Goal: Task Accomplishment & Management: Manage account settings

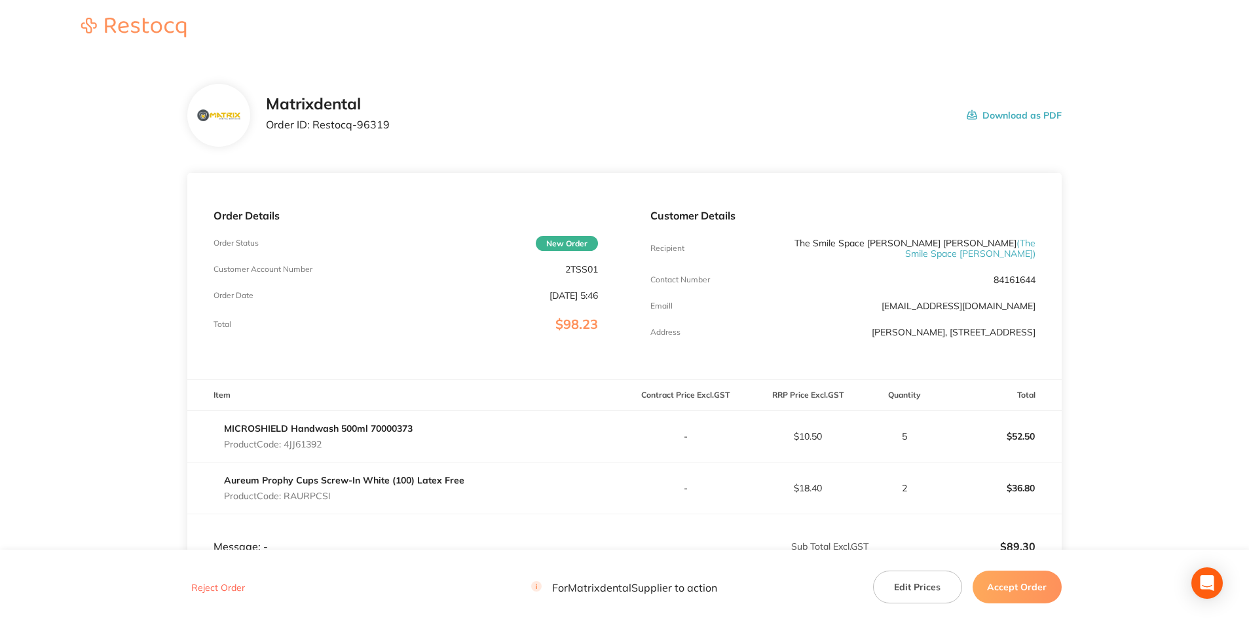
scroll to position [131, 0]
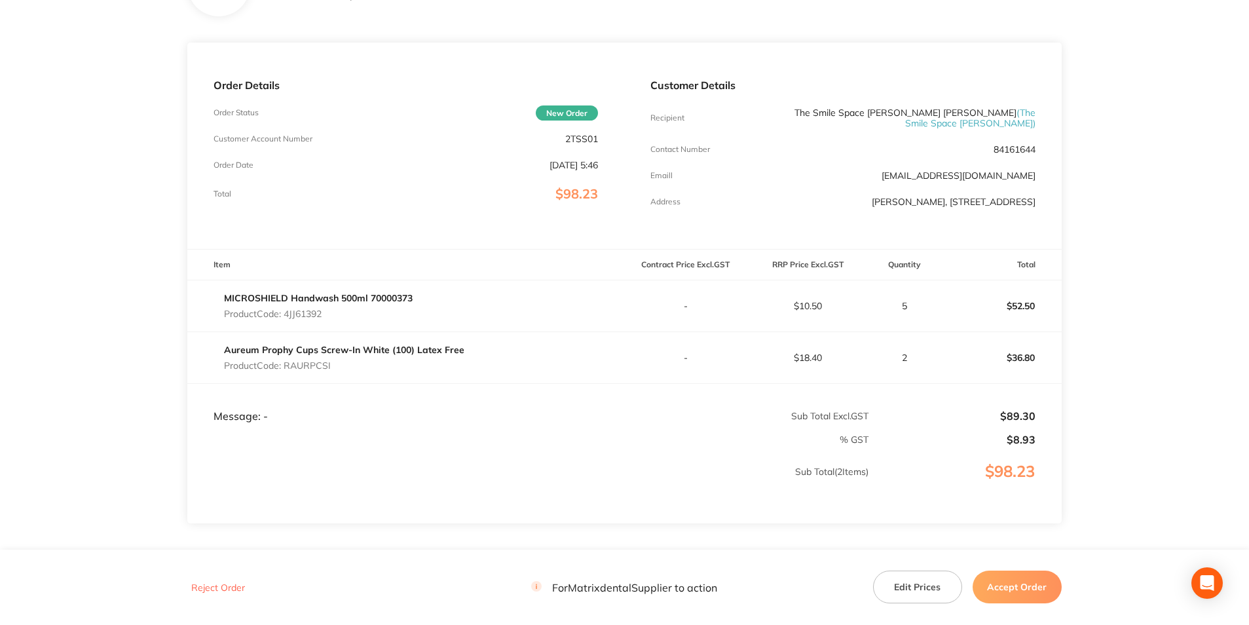
drag, startPoint x: 994, startPoint y: 586, endPoint x: 976, endPoint y: 581, distance: 19.1
click at [994, 586] on button "Accept Order" at bounding box center [1017, 587] width 89 height 33
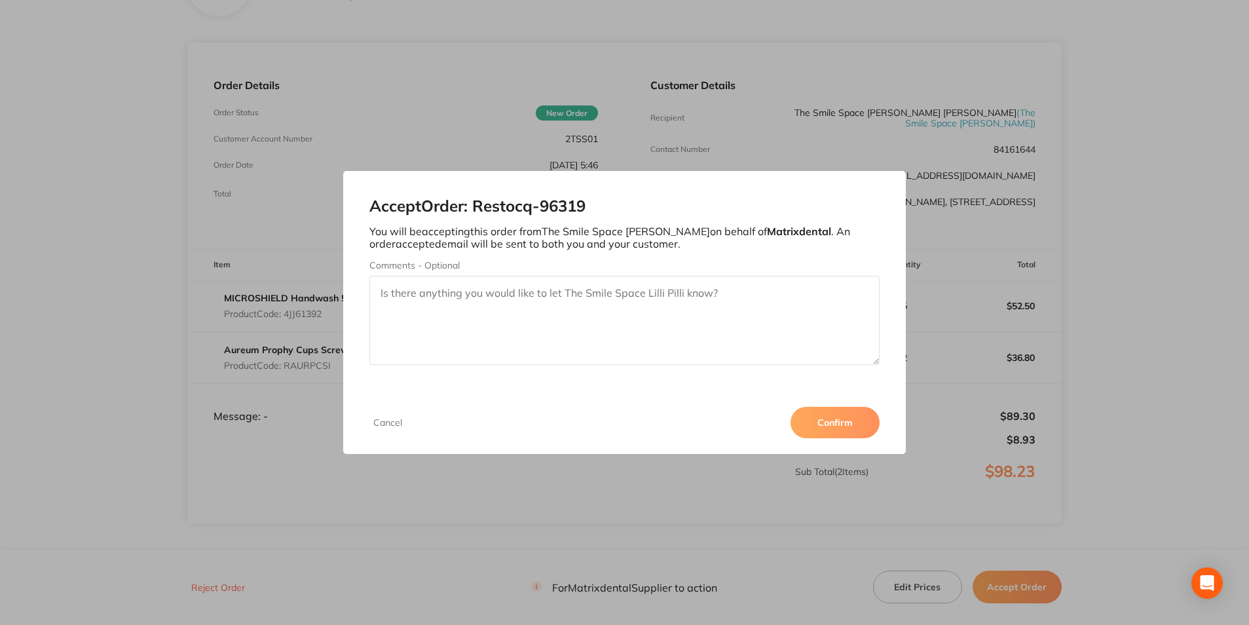
click at [430, 294] on textarea "Comments - Optional" at bounding box center [624, 320] width 510 height 89
type textarea "Thank you"
click at [863, 430] on button "Confirm" at bounding box center [835, 422] width 89 height 31
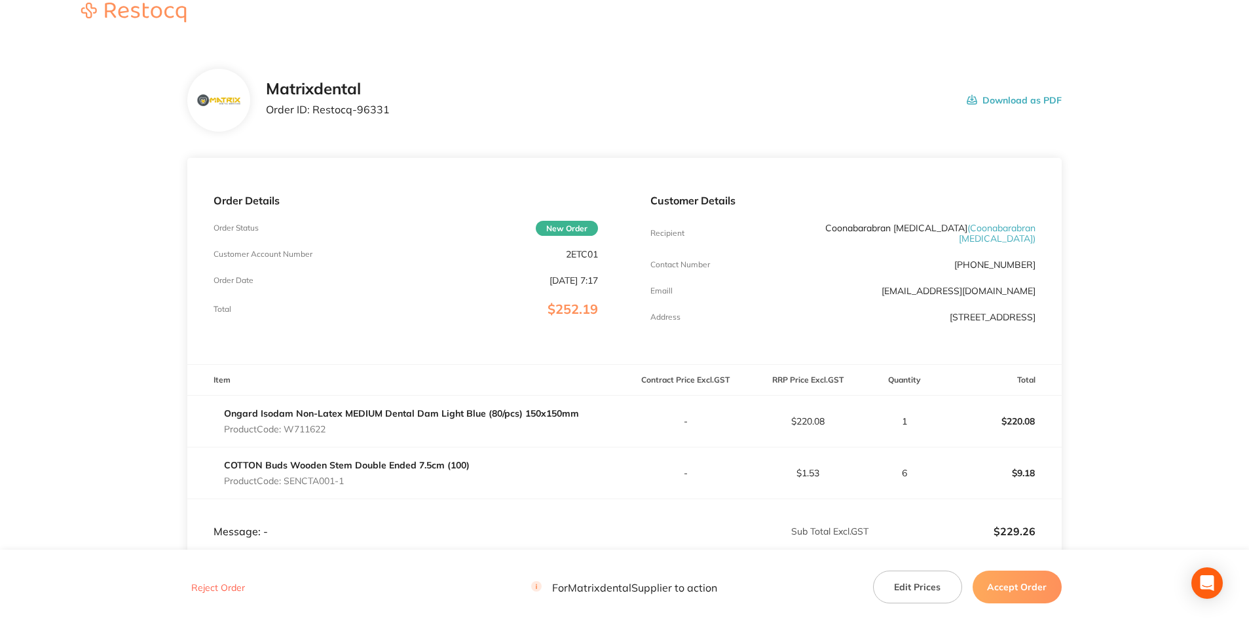
scroll to position [131, 0]
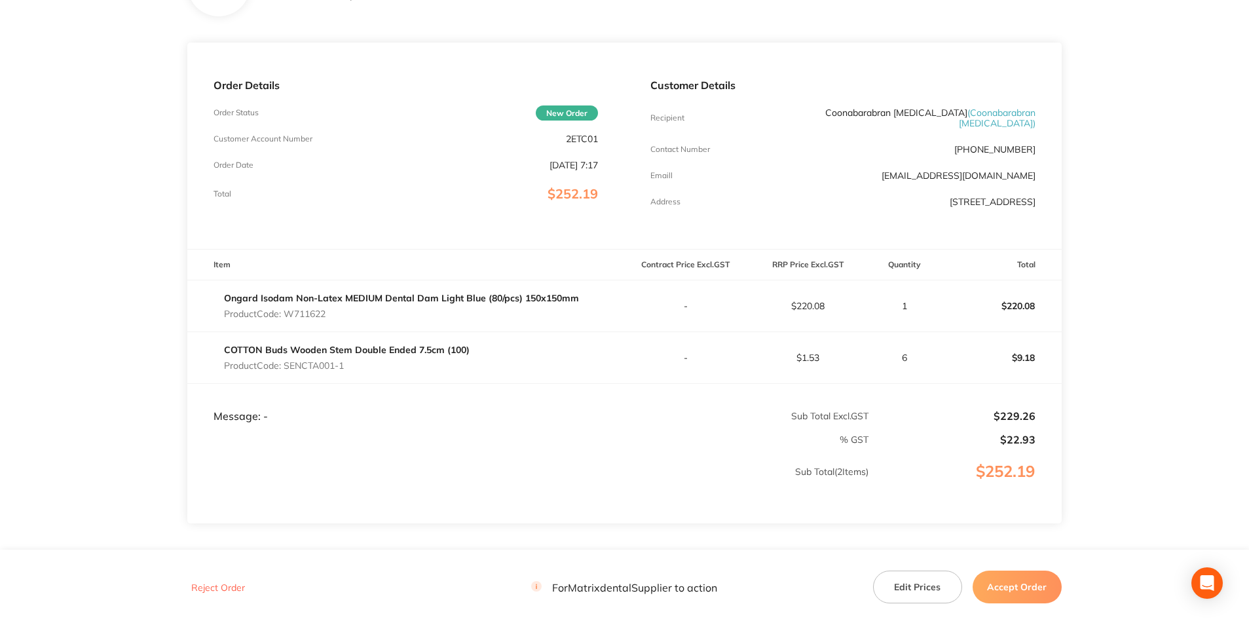
click at [1017, 586] on button "Accept Order" at bounding box center [1017, 587] width 89 height 33
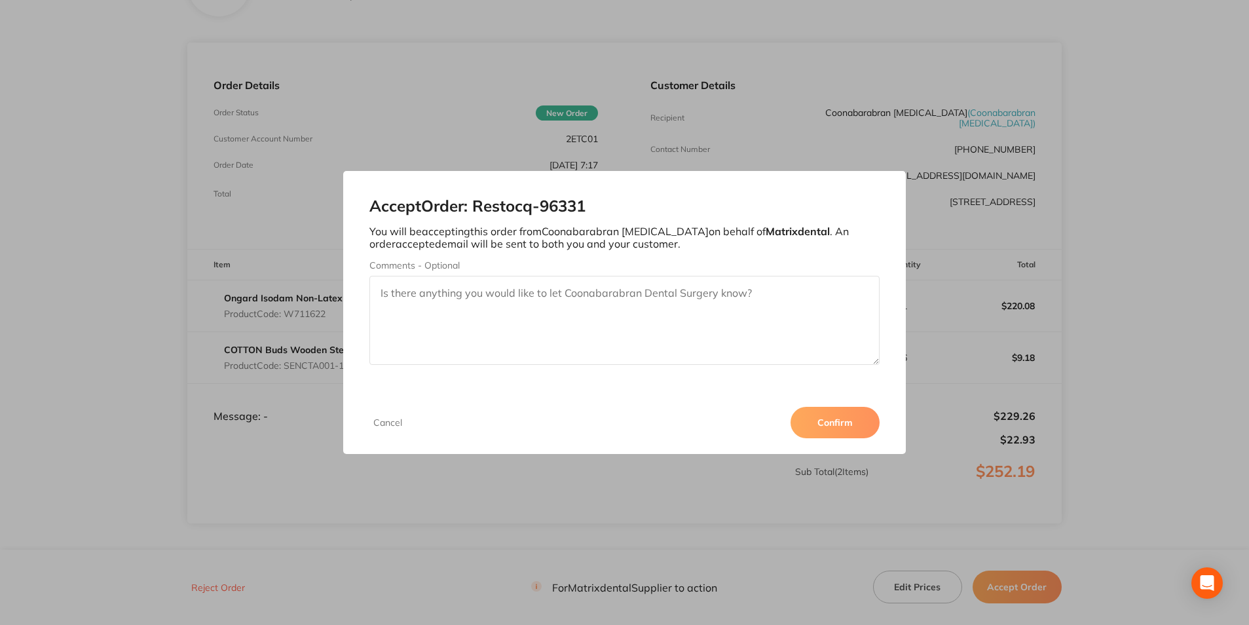
click at [635, 318] on textarea "Comments - Optional" at bounding box center [624, 320] width 510 height 89
type textarea "Thank you"
click at [824, 428] on button "Confirm" at bounding box center [835, 422] width 89 height 31
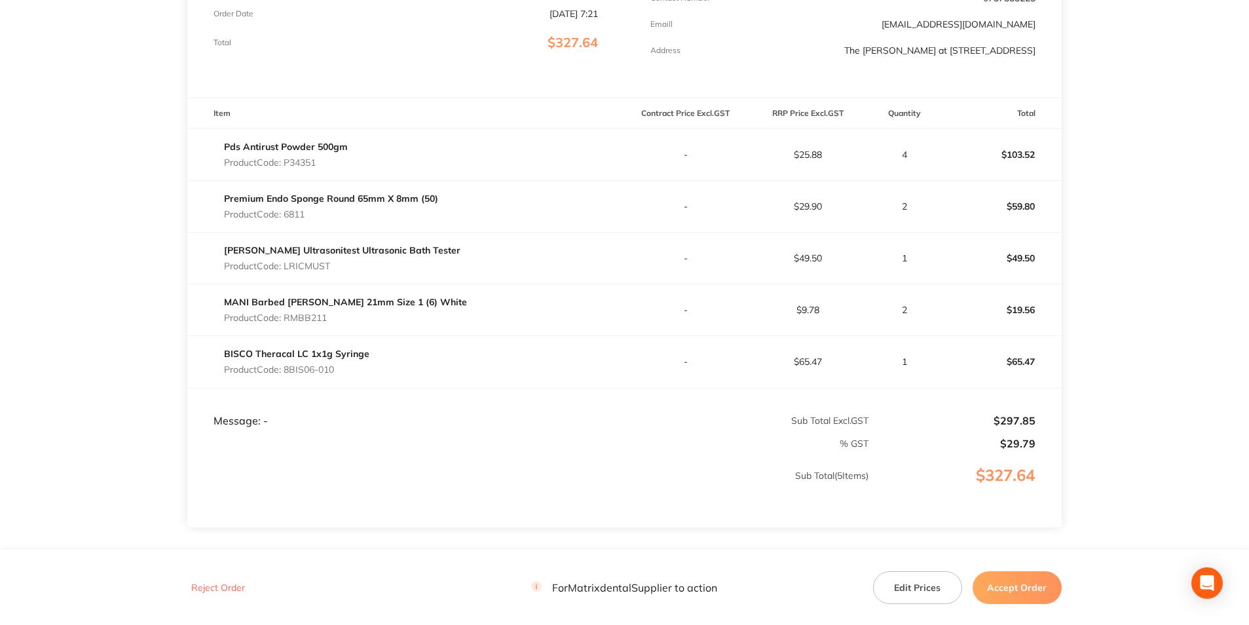
scroll to position [328, 0]
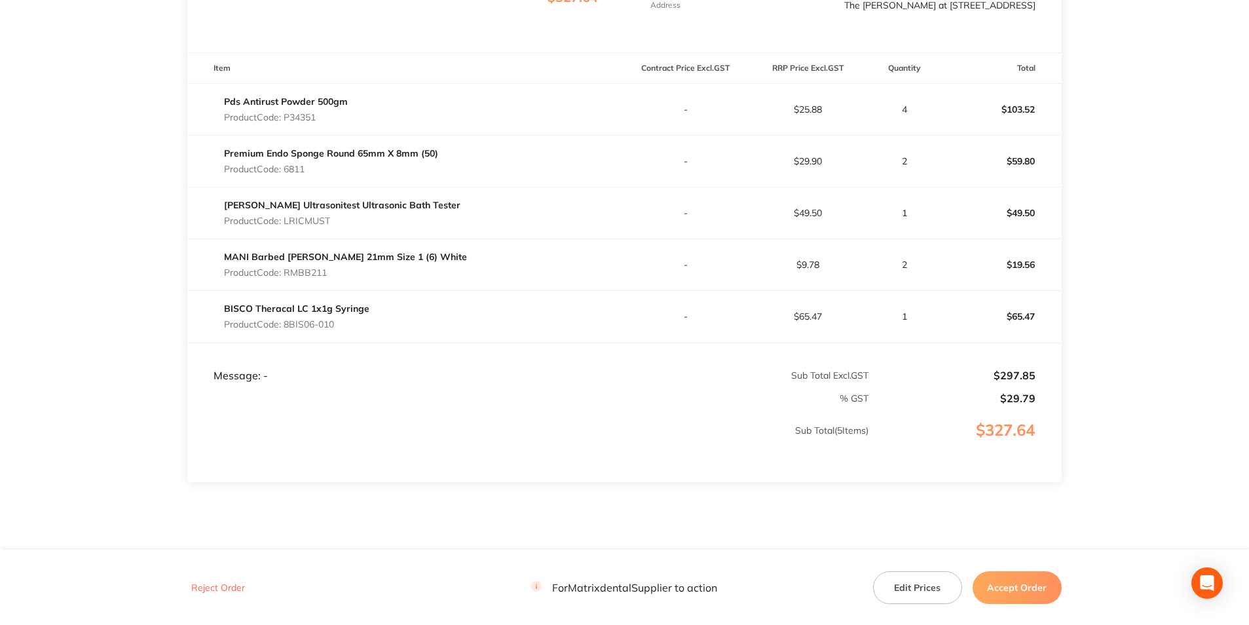
click at [925, 586] on button "Edit Prices" at bounding box center [917, 587] width 89 height 33
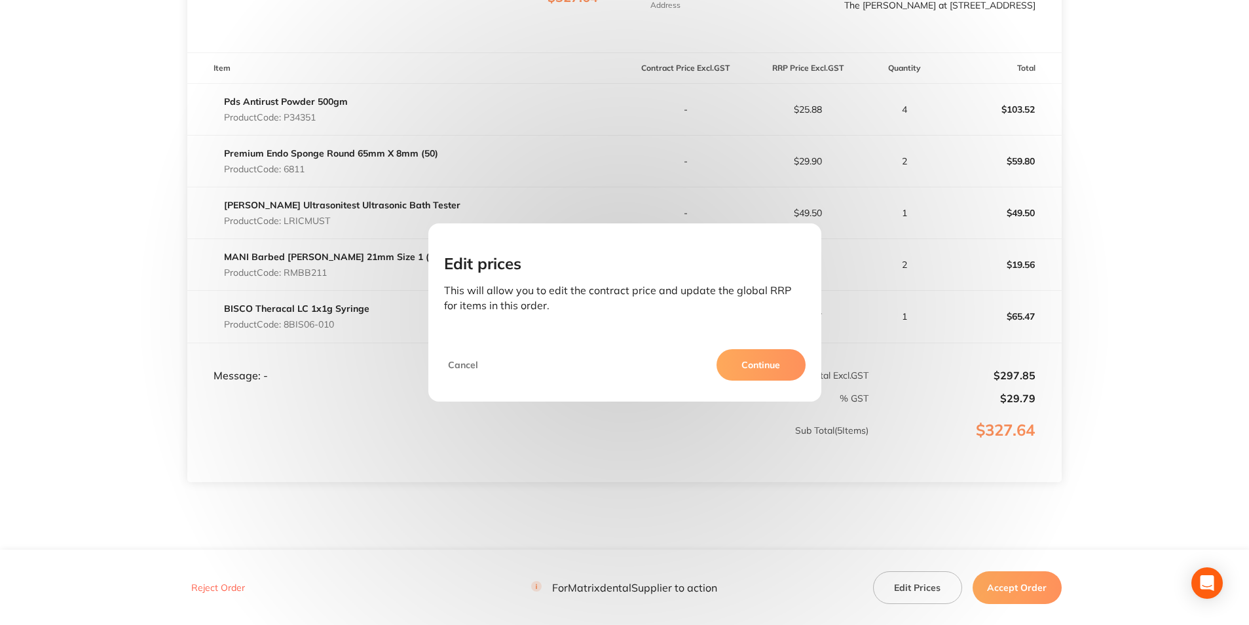
click at [736, 365] on button "Continue" at bounding box center [761, 364] width 89 height 31
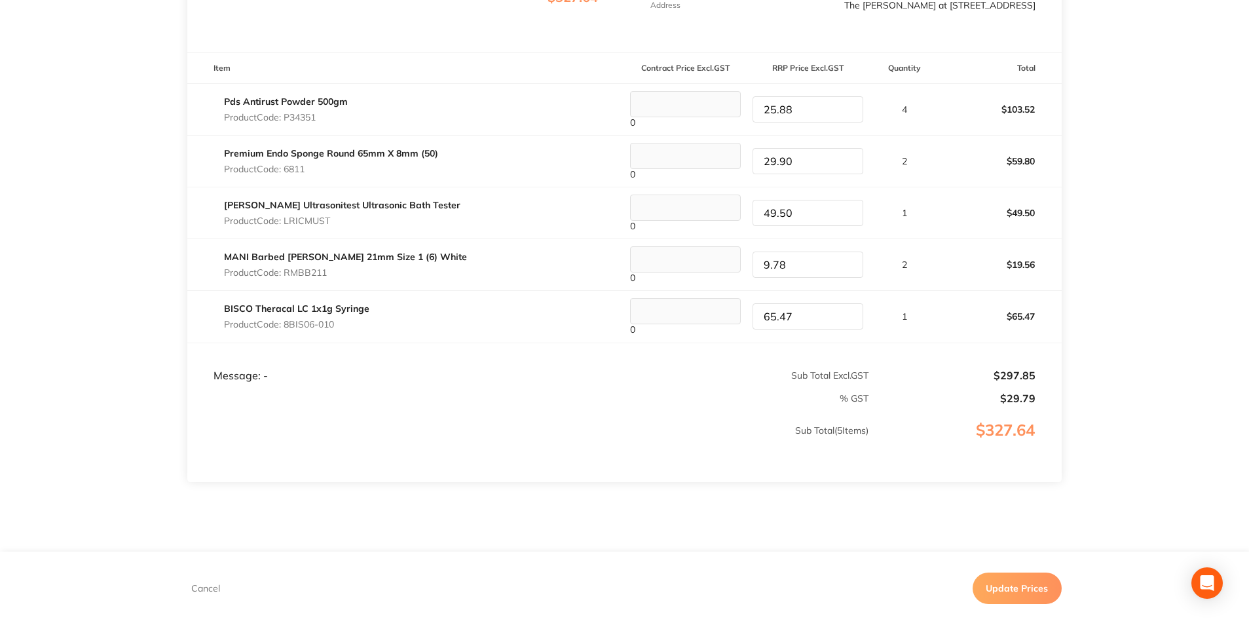
click at [728, 167] on tr "Premium Endo Sponge Round 65mm X 8mm (50) Product Code: 6811 0 29.90 2 $59.80" at bounding box center [624, 162] width 874 height 52
type input "32.20"
click at [737, 323] on tr "BISCO Theracal LC 1x1g Syringe Product Code: 8BIS06-010 0 65.47 1 $65.47" at bounding box center [624, 317] width 874 height 52
type input "70.30"
click at [927, 322] on p "1" at bounding box center [904, 316] width 69 height 10
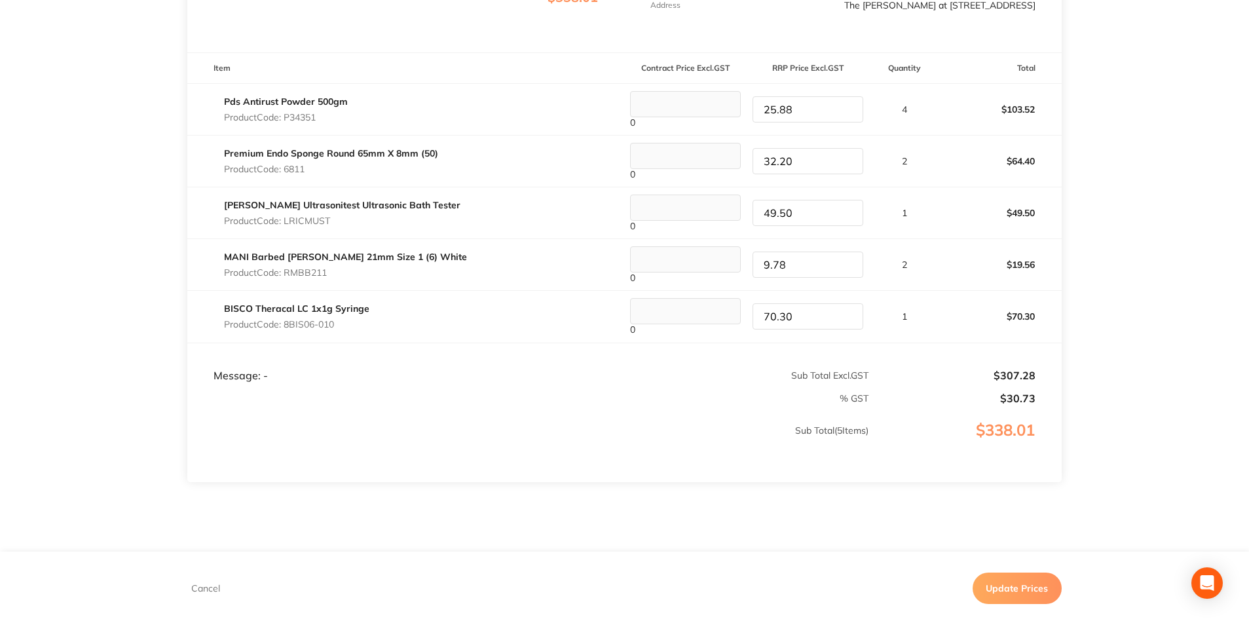
click at [1023, 587] on button "Update Prices" at bounding box center [1017, 587] width 89 height 31
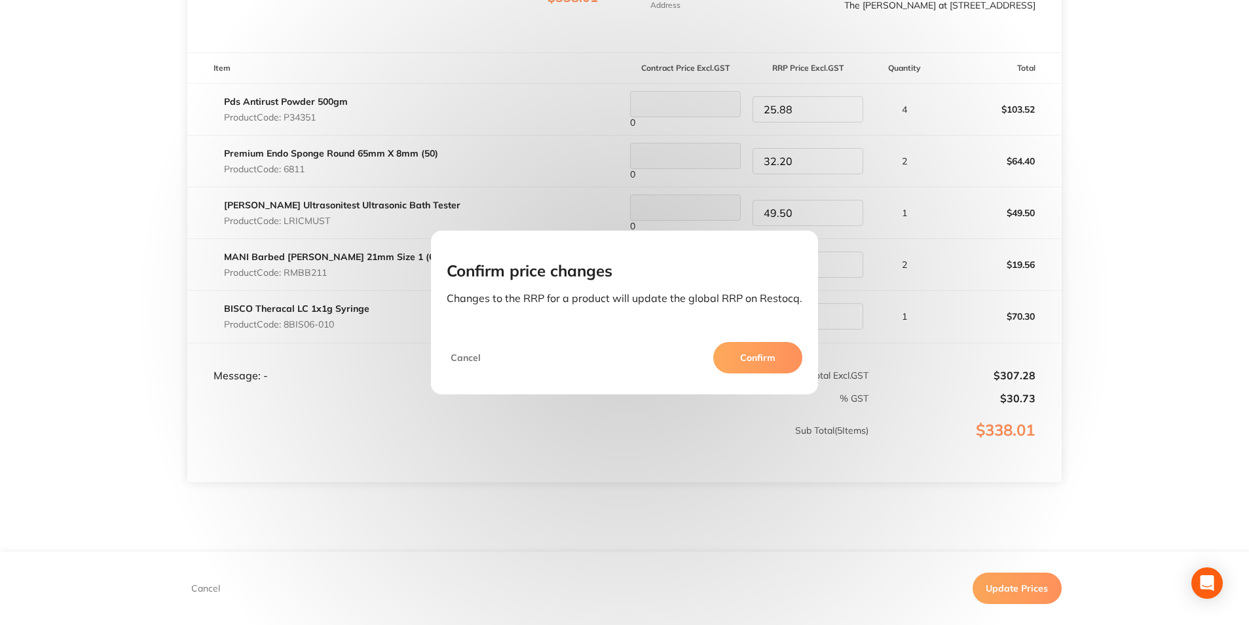
click at [760, 369] on button "Confirm" at bounding box center [757, 357] width 89 height 31
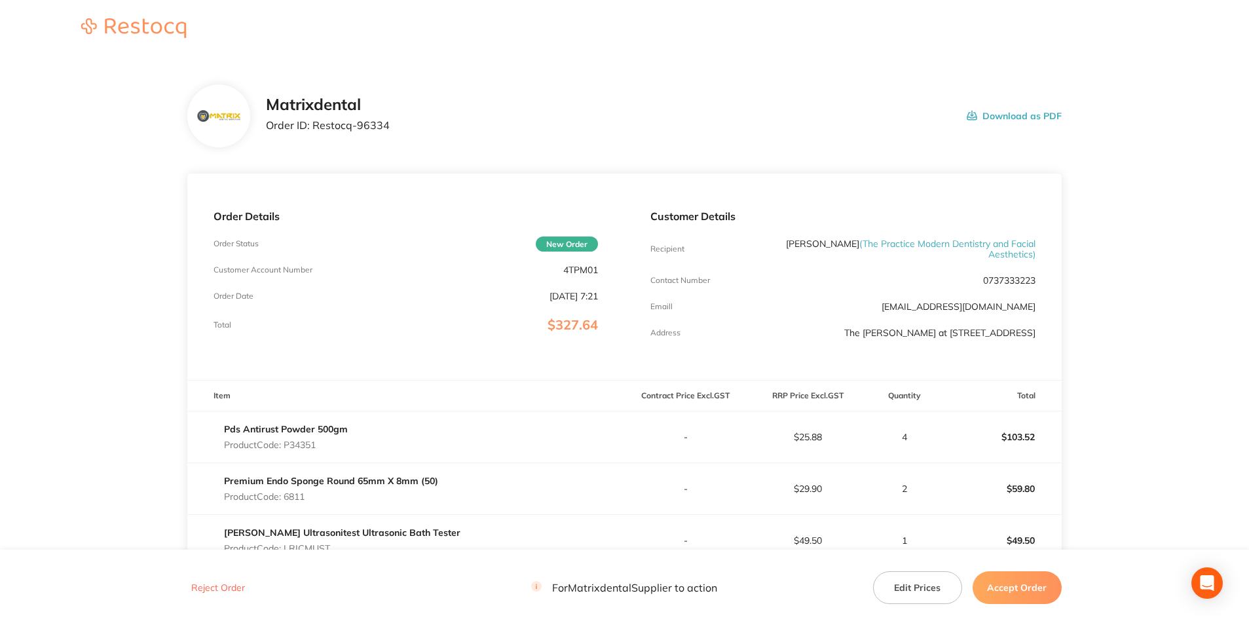
click at [1007, 591] on button "Accept Order" at bounding box center [1017, 587] width 89 height 33
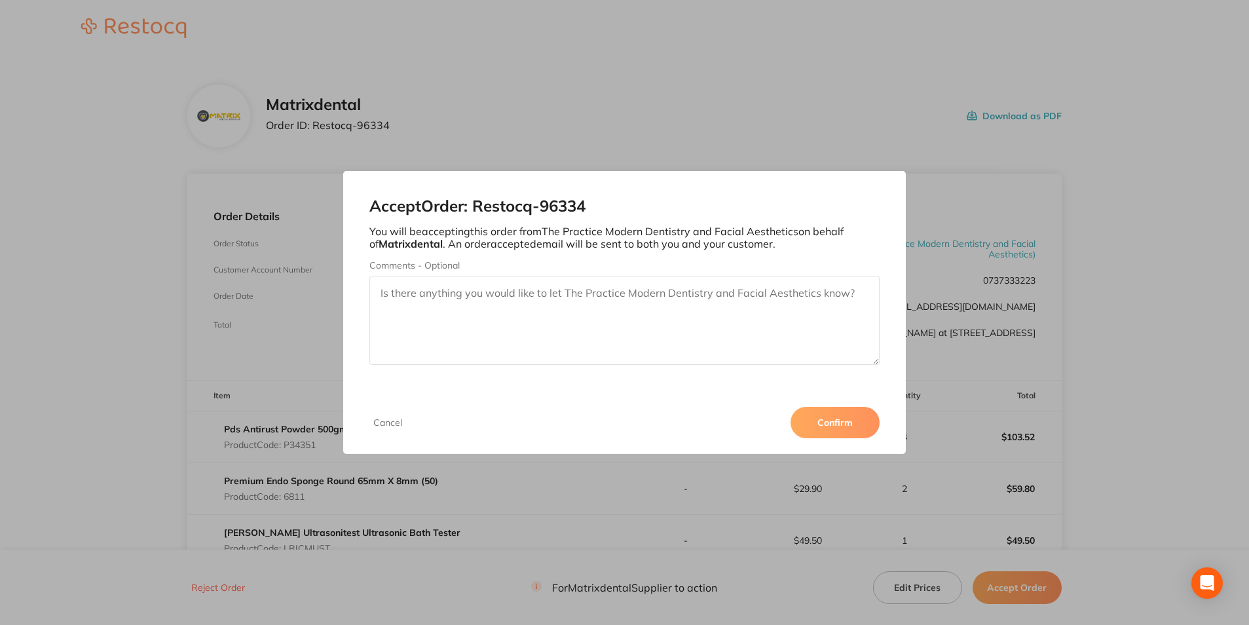
click at [515, 305] on textarea "Comments - Optional" at bounding box center [624, 320] width 510 height 89
type textarea "Thank you"
click at [830, 430] on button "Confirm" at bounding box center [835, 422] width 89 height 31
